Goal: Task Accomplishment & Management: Use online tool/utility

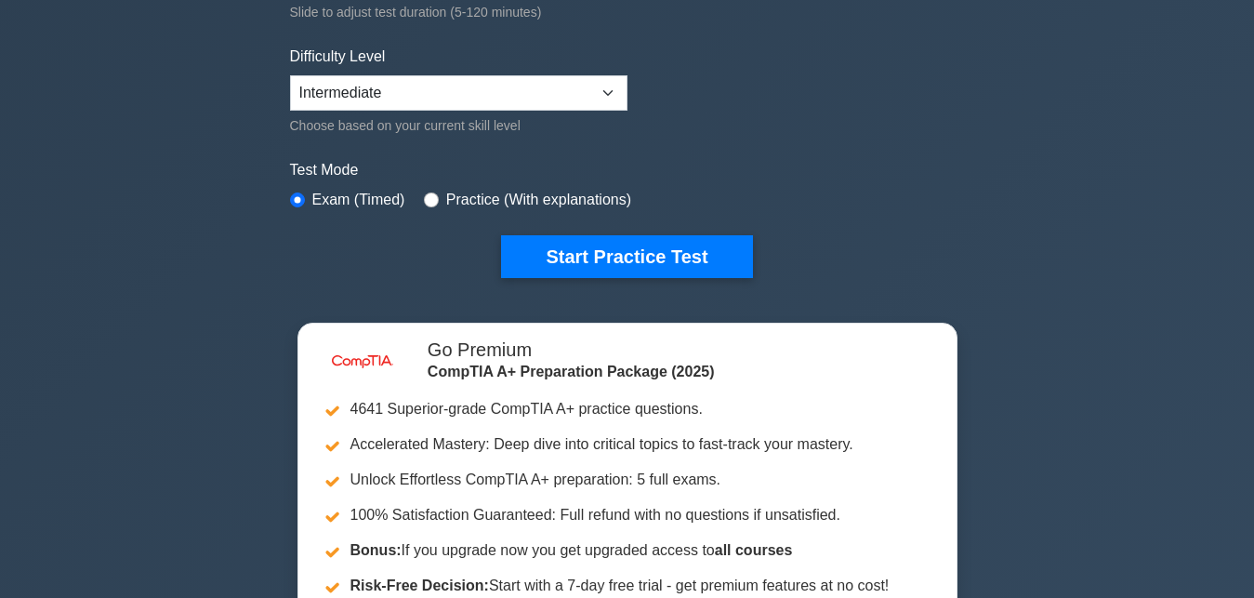
scroll to position [400, 0]
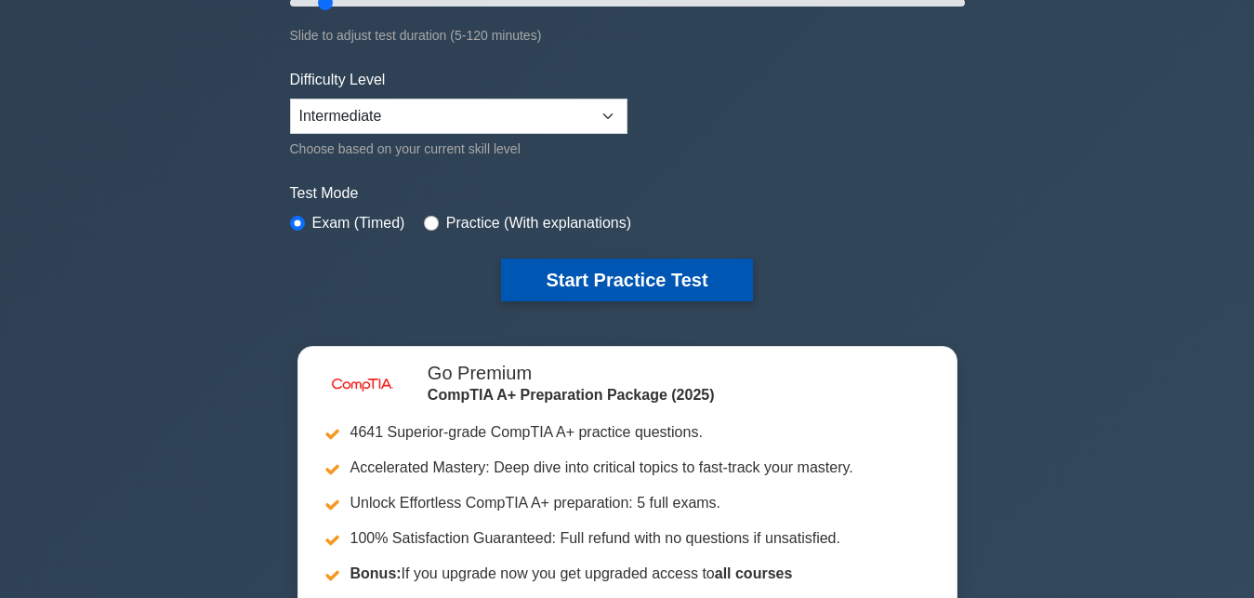
click at [650, 292] on button "Start Practice Test" at bounding box center [626, 279] width 251 height 43
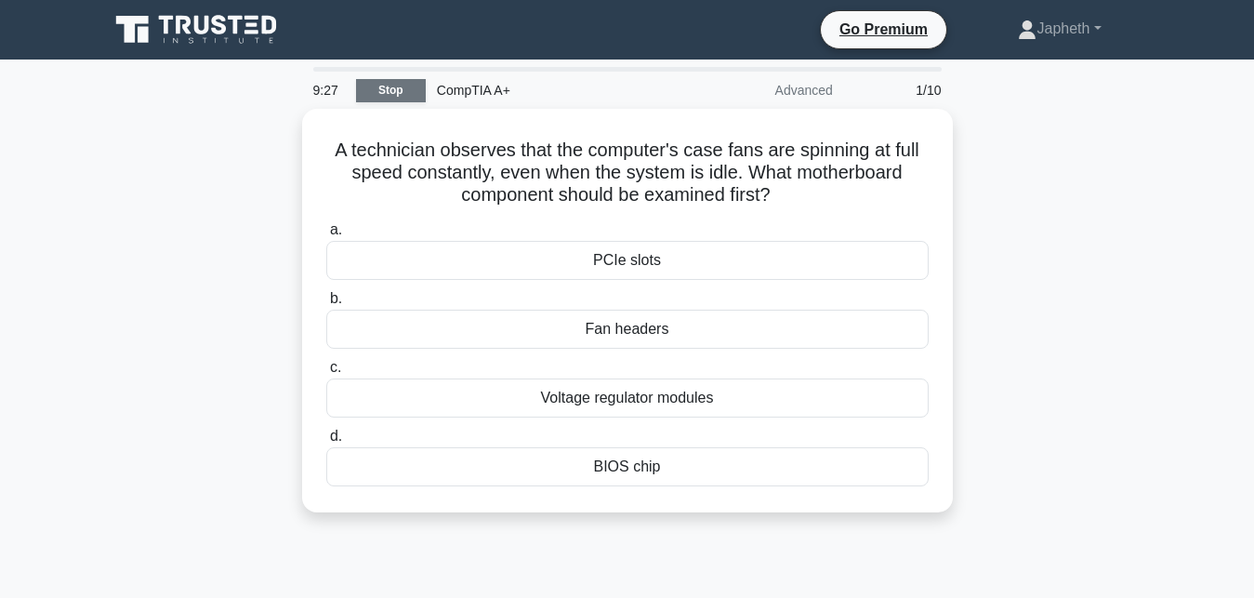
click at [403, 94] on link "Stop" at bounding box center [391, 90] width 70 height 23
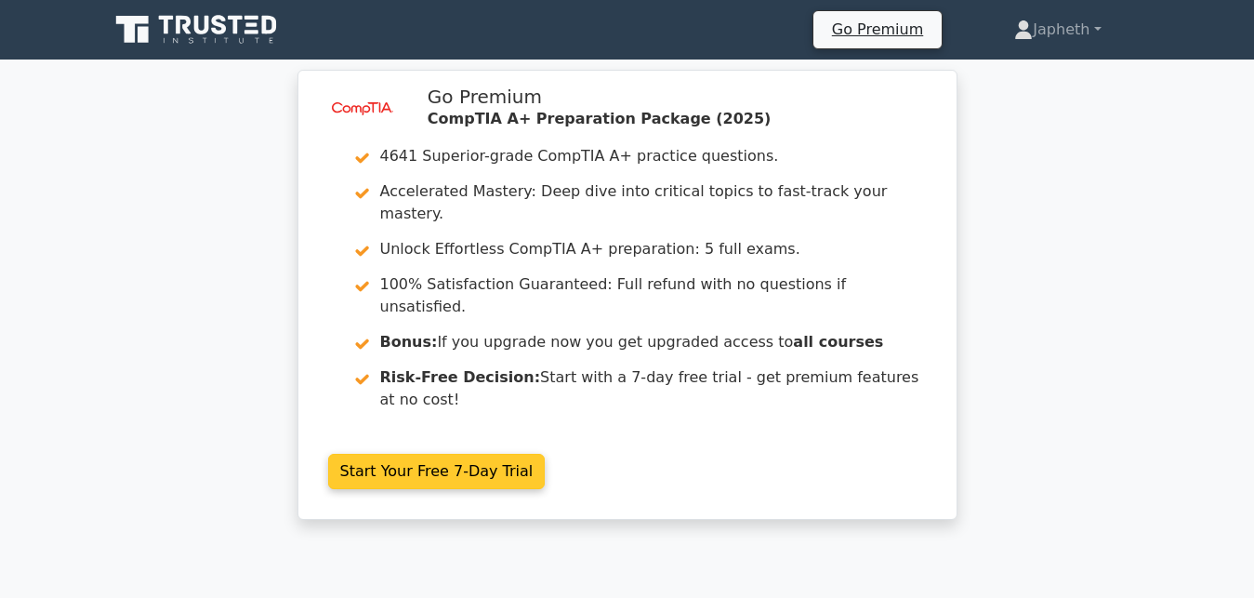
click at [387, 453] on link "Start Your Free 7-Day Trial" at bounding box center [436, 470] width 217 height 35
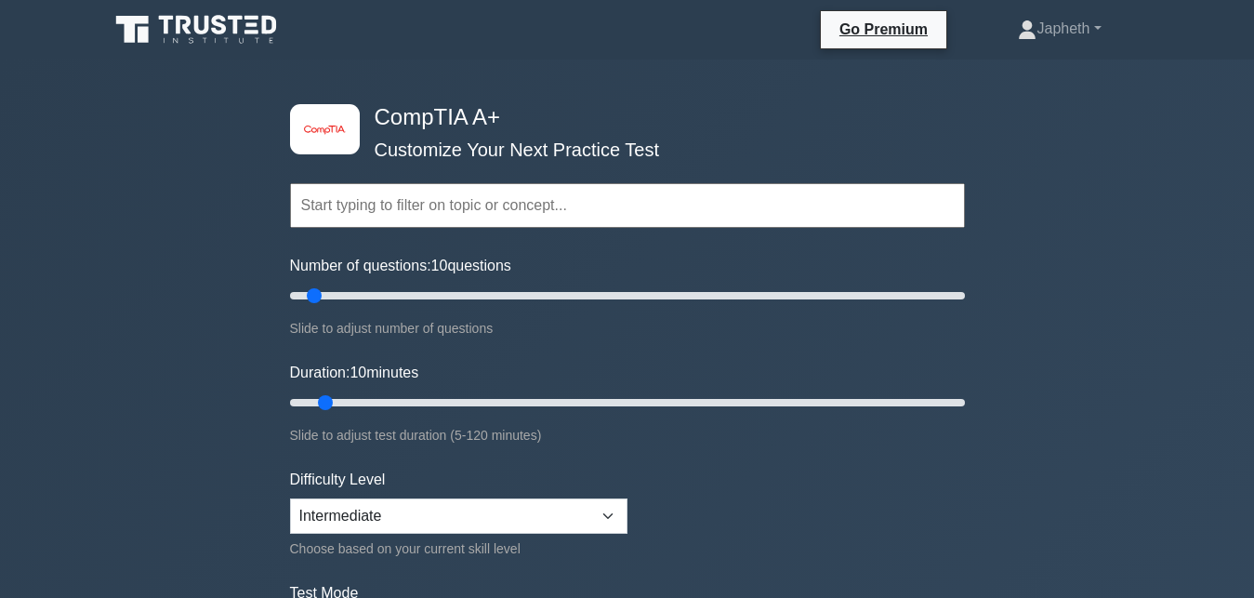
click at [389, 208] on input "text" at bounding box center [627, 205] width 675 height 45
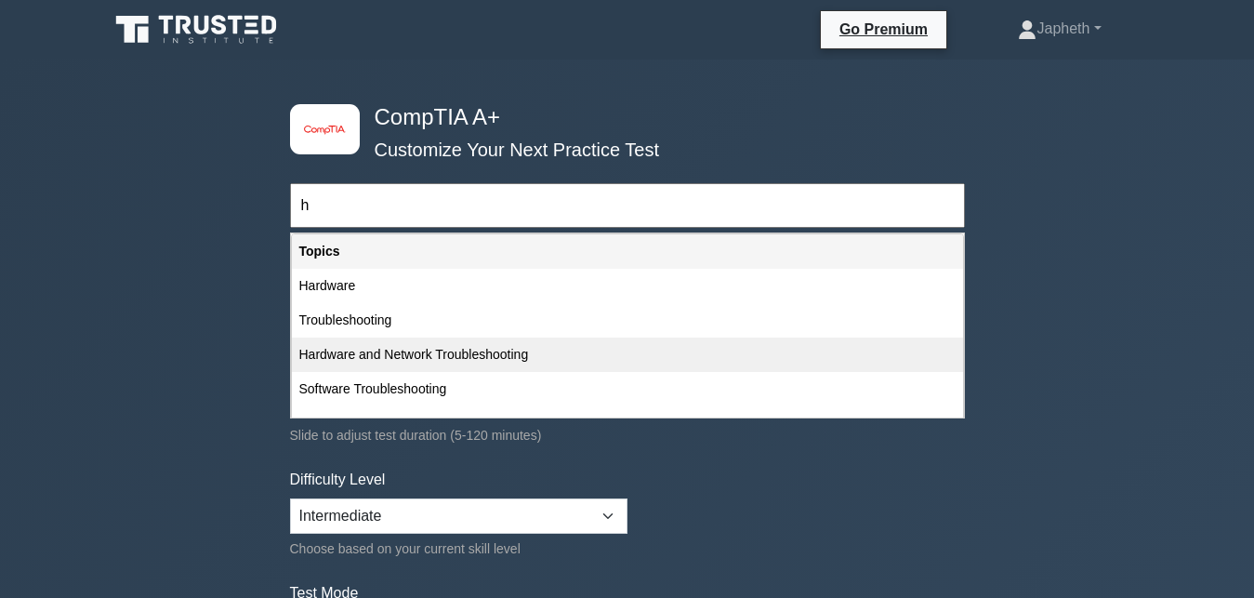
click at [386, 353] on div "Hardware and Network Troubleshooting" at bounding box center [627, 354] width 671 height 34
type input "Hardware and Network Troubleshooting"
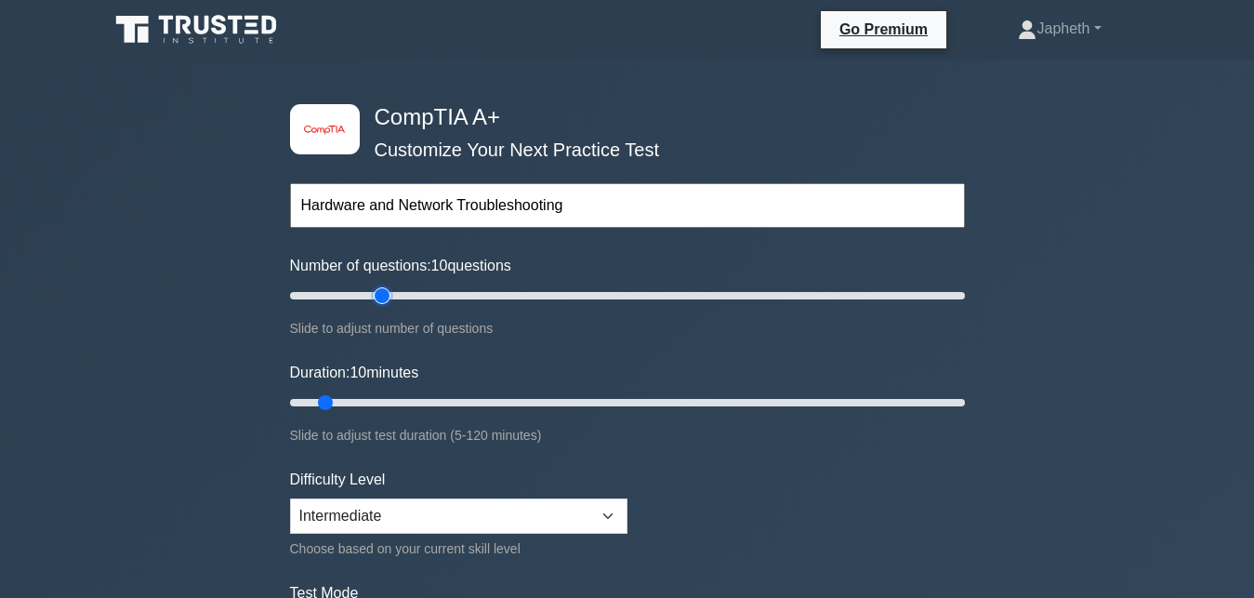
type input "30"
click at [376, 286] on input "Number of questions: 10 questions" at bounding box center [627, 295] width 675 height 22
click at [376, 286] on input "Number of questions: 30 questions" at bounding box center [627, 295] width 675 height 22
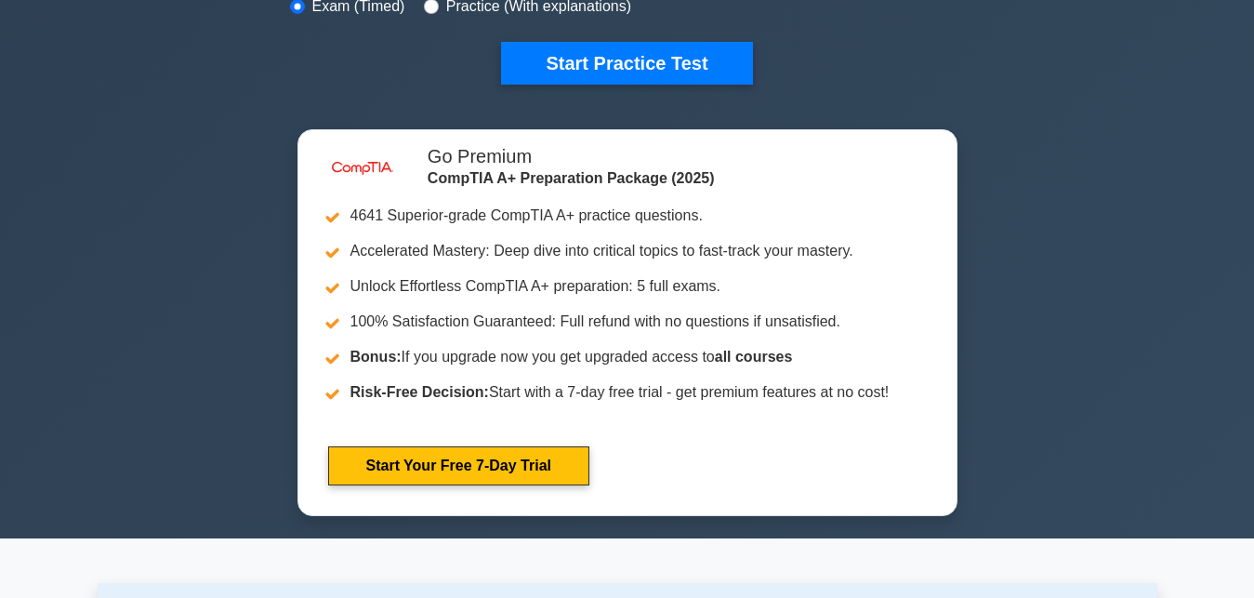
scroll to position [686, 0]
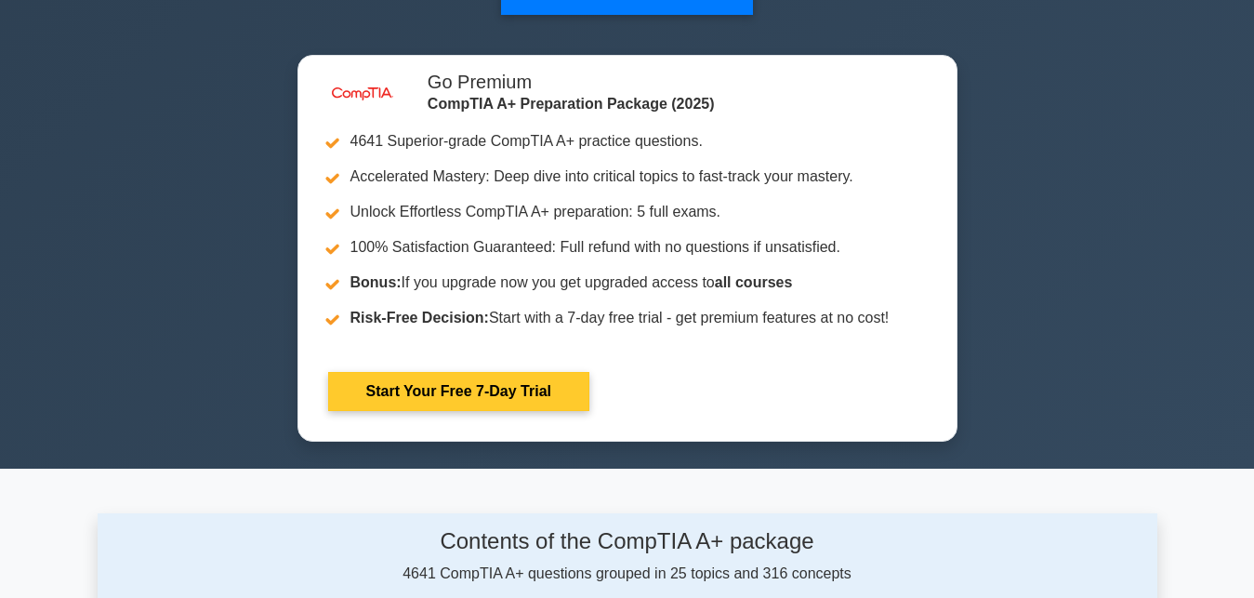
click at [483, 411] on link "Start Your Free 7-Day Trial" at bounding box center [458, 391] width 261 height 39
click at [465, 392] on link "Start Your Free 7-Day Trial" at bounding box center [458, 391] width 261 height 39
